Goal: Transaction & Acquisition: Download file/media

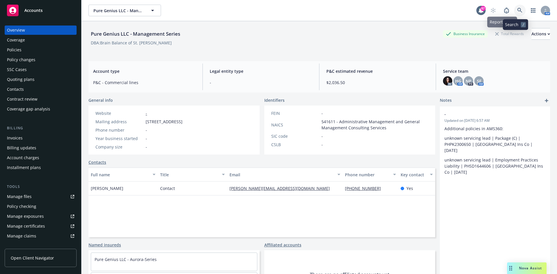
click at [518, 10] on icon at bounding box center [520, 10] width 5 height 5
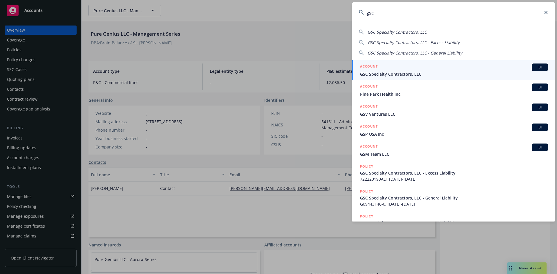
type input "gsc"
click at [373, 65] on h5 "ACCOUNT" at bounding box center [369, 67] width 18 height 7
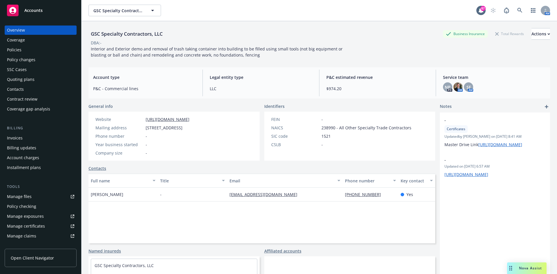
click at [33, 47] on div "Policies" at bounding box center [40, 49] width 67 height 9
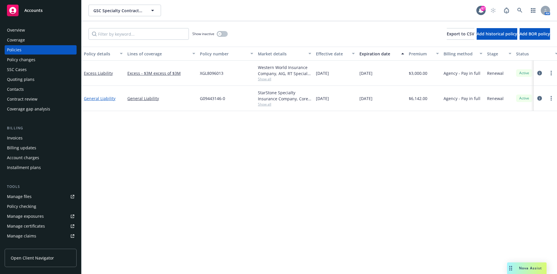
click at [102, 97] on link "General Liability" at bounding box center [100, 99] width 32 height 6
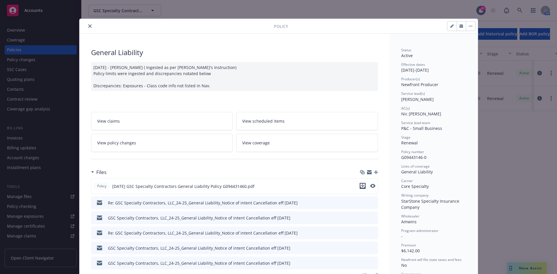
click at [361, 185] on icon "download file" at bounding box center [363, 186] width 5 height 5
click at [361, 187] on icon "download file" at bounding box center [363, 186] width 5 height 5
click at [89, 26] on icon "close" at bounding box center [89, 25] width 3 height 3
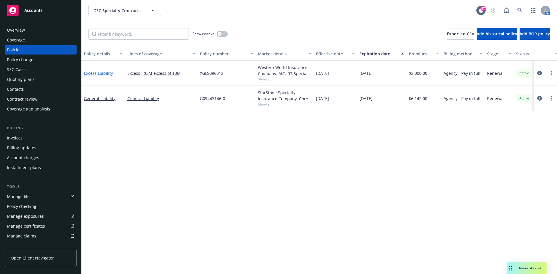
click at [91, 73] on link "Excess Liability" at bounding box center [98, 74] width 29 height 6
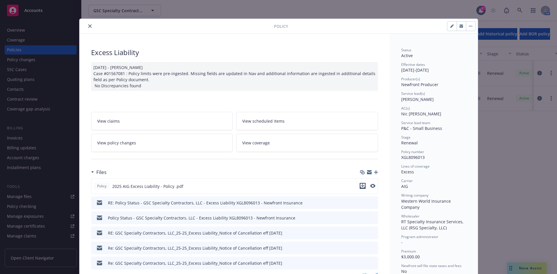
click at [362, 186] on icon "download file" at bounding box center [363, 186] width 5 height 5
click at [87, 28] on button "close" at bounding box center [90, 26] width 7 height 7
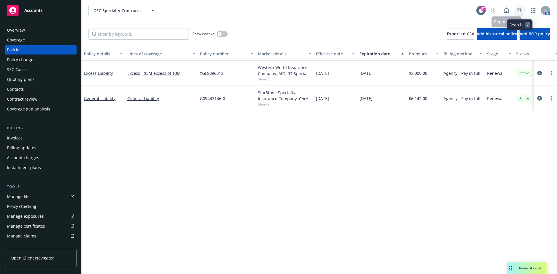
click at [518, 10] on icon at bounding box center [520, 10] width 5 height 5
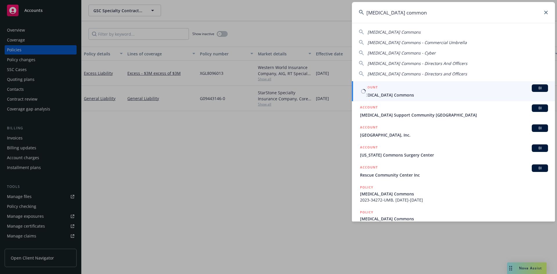
type input "[MEDICAL_DATA] common"
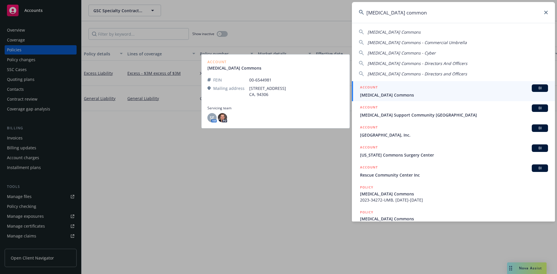
click at [368, 87] on h5 "ACCOUNT" at bounding box center [369, 87] width 18 height 7
